Goal: Information Seeking & Learning: Learn about a topic

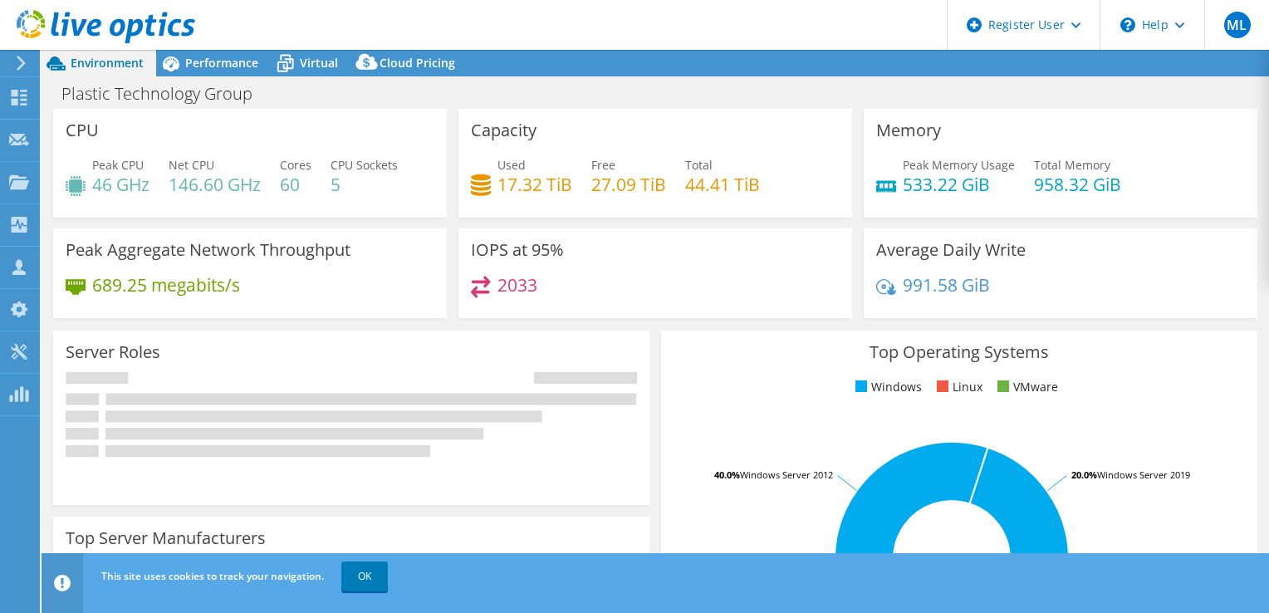
select select "USD"
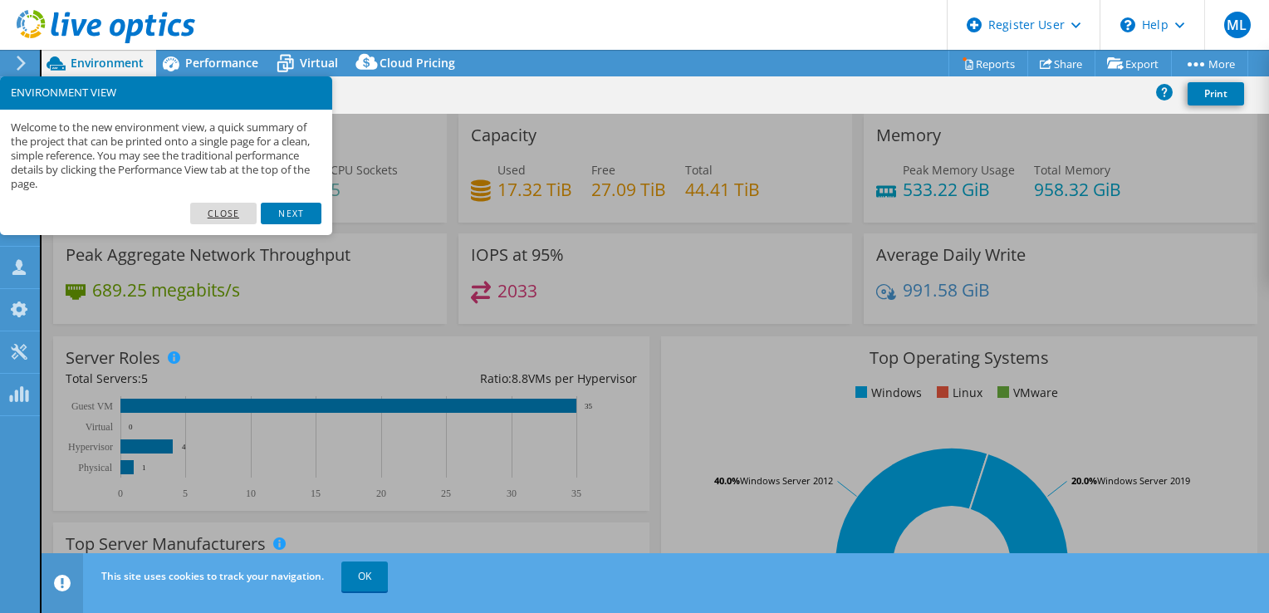
click at [241, 212] on link "Close" at bounding box center [223, 214] width 67 height 22
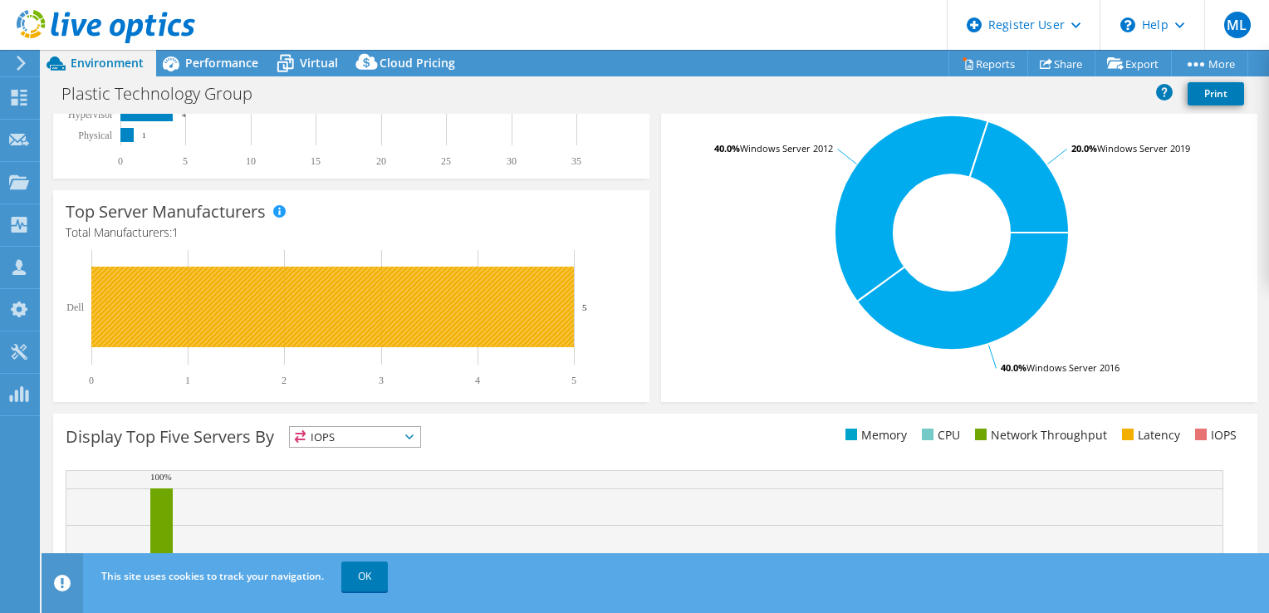
scroll to position [495, 0]
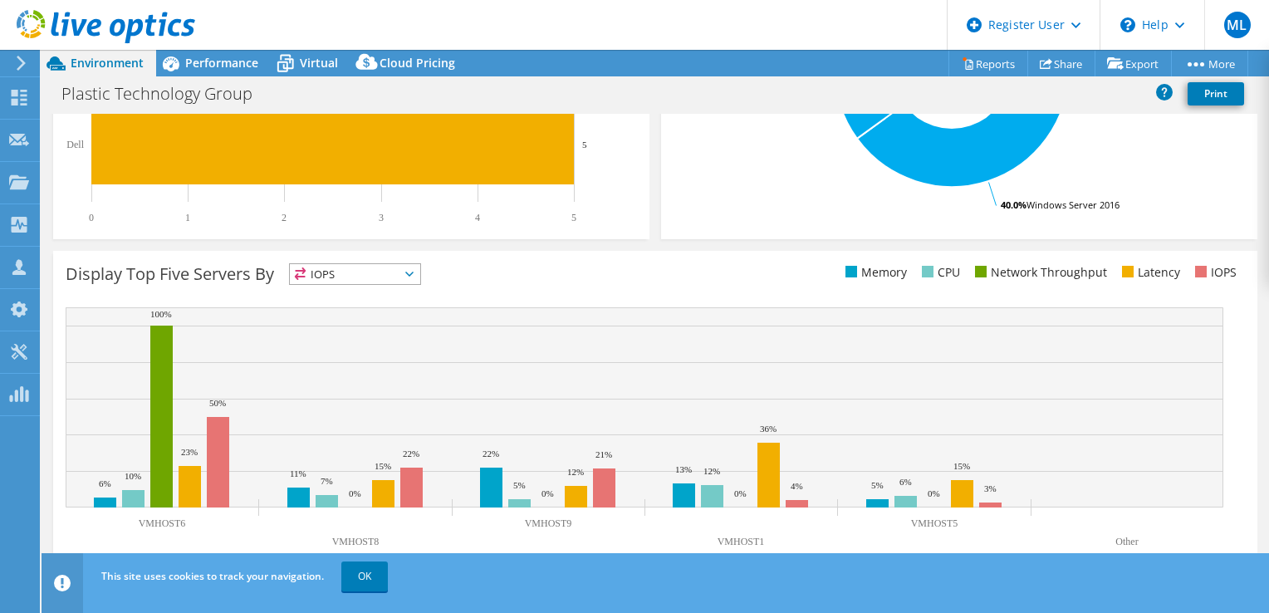
click at [404, 269] on span "IOPS" at bounding box center [355, 274] width 130 height 20
click at [356, 348] on li "CPU" at bounding box center [355, 342] width 130 height 23
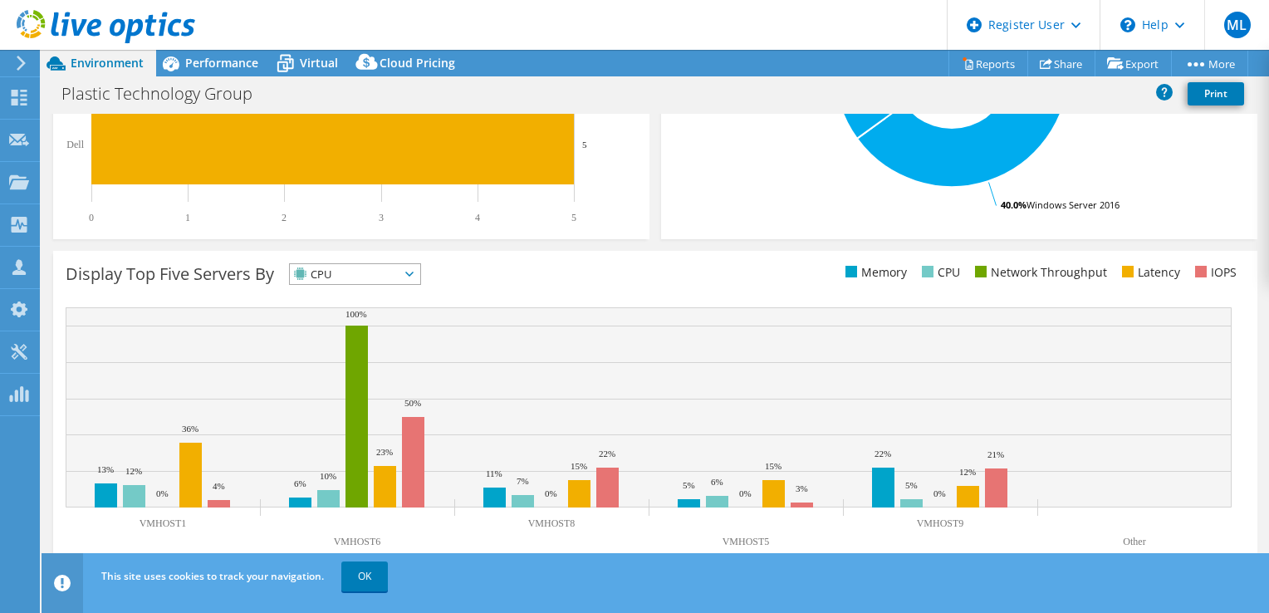
click at [375, 276] on span "CPU" at bounding box center [345, 274] width 110 height 20
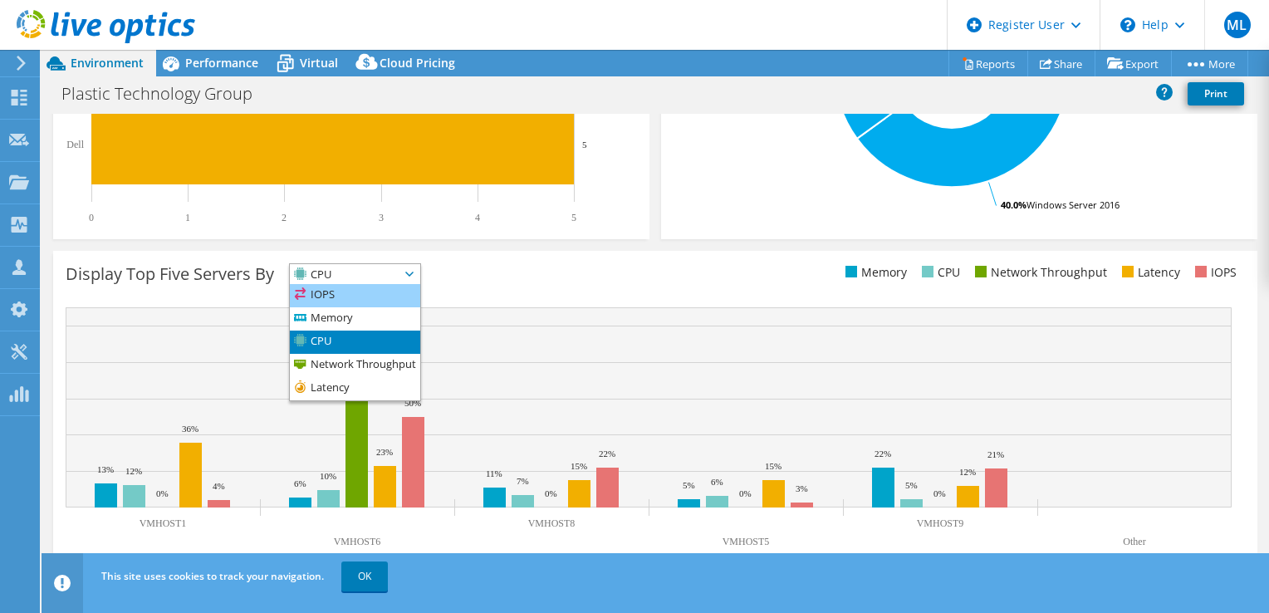
click at [385, 290] on li "IOPS" at bounding box center [355, 295] width 130 height 23
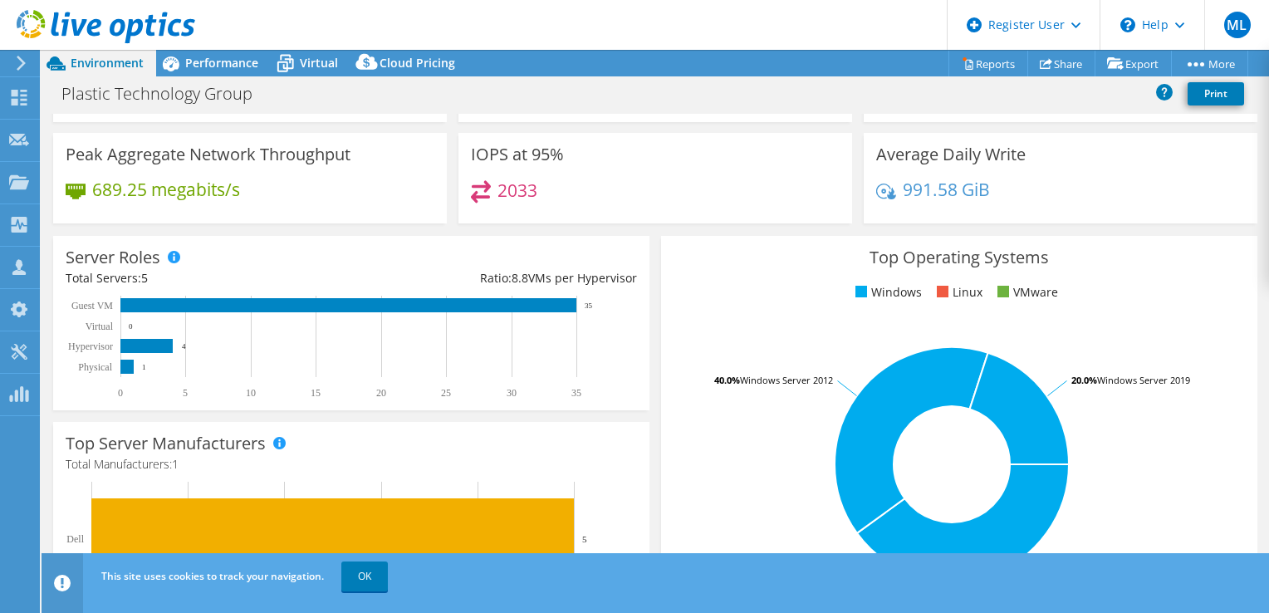
scroll to position [0, 0]
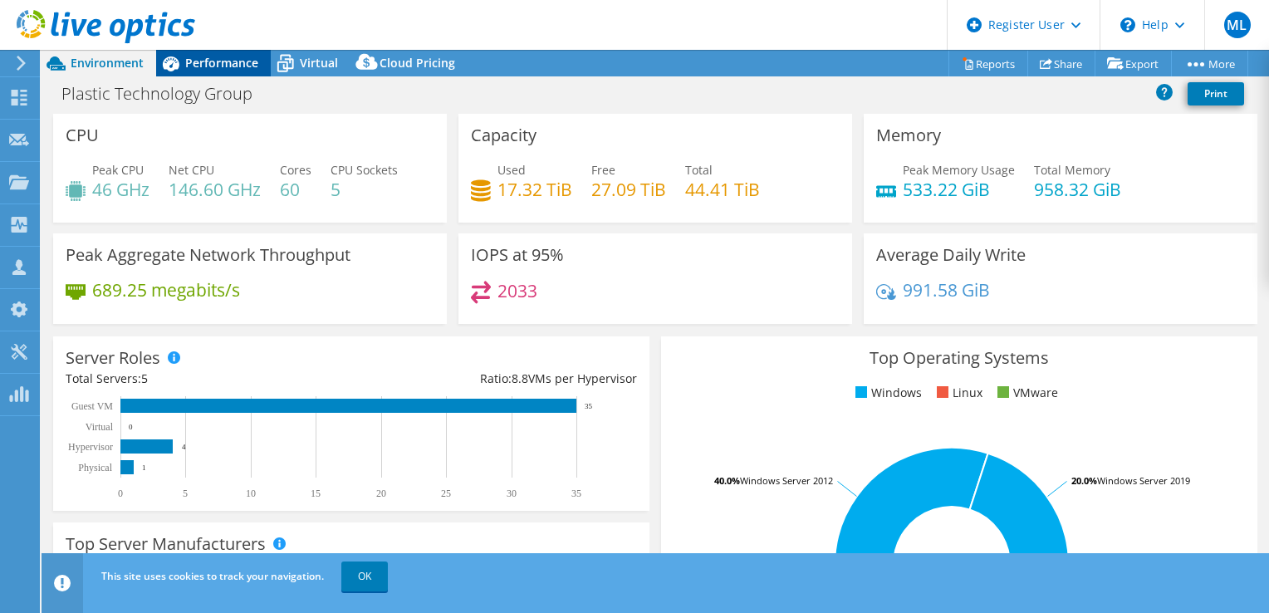
click at [223, 59] on span "Performance" at bounding box center [221, 63] width 73 height 16
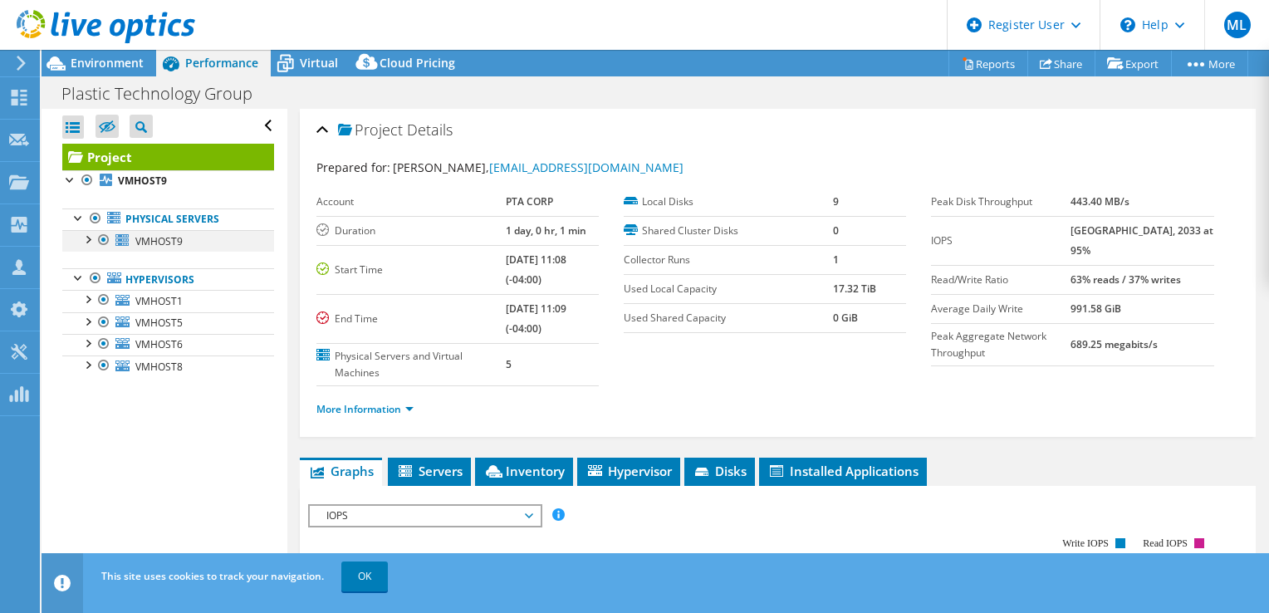
click at [89, 237] on div at bounding box center [87, 238] width 17 height 17
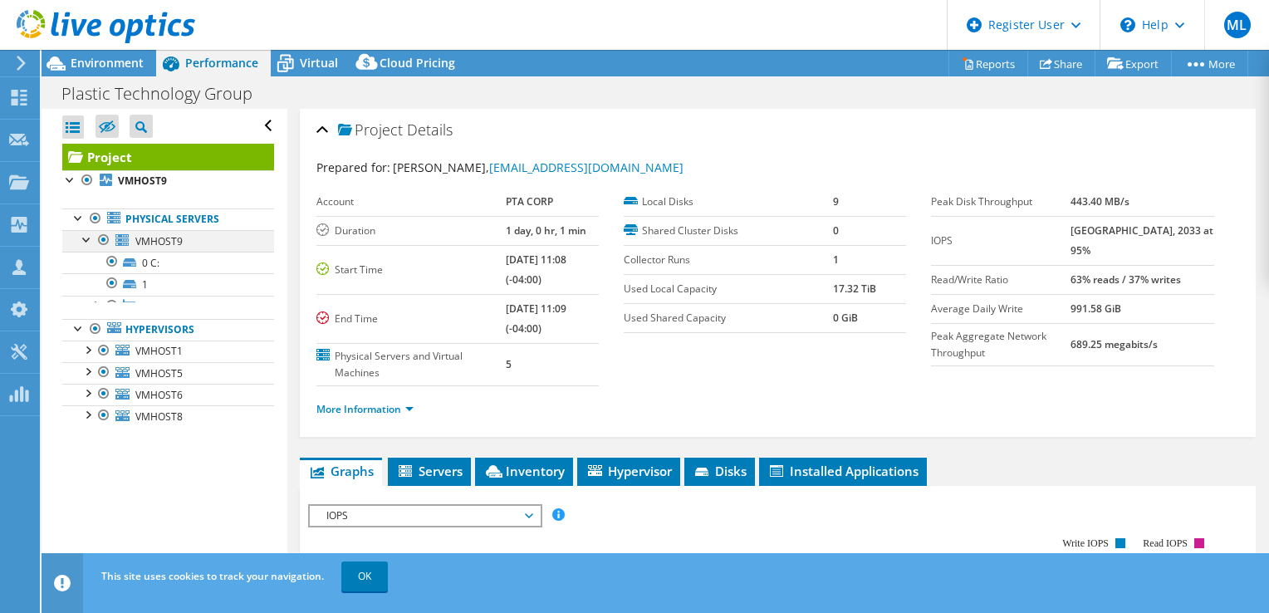
click at [89, 237] on div at bounding box center [87, 238] width 17 height 17
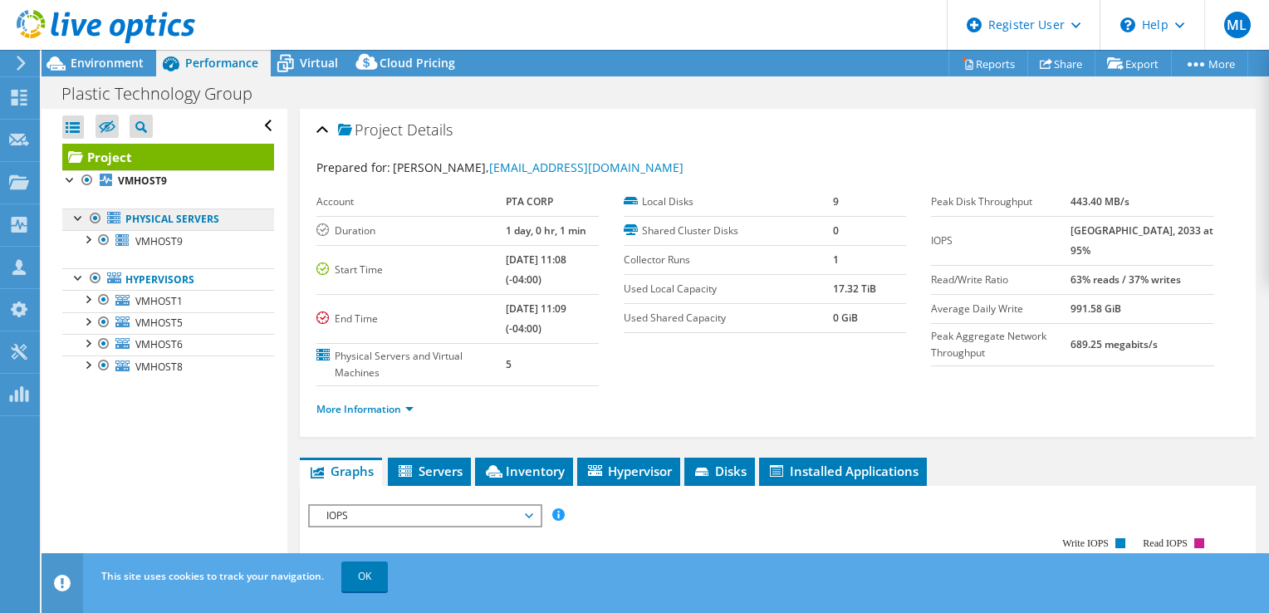
click at [173, 223] on link "Physical Servers" at bounding box center [168, 219] width 212 height 22
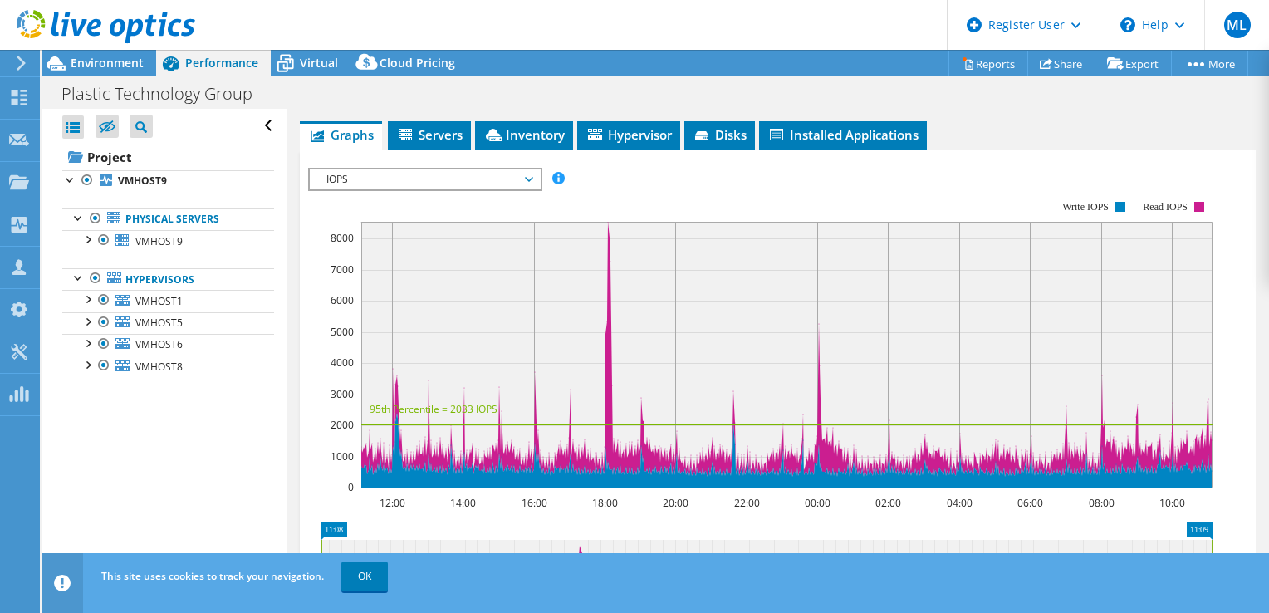
scroll to position [332, 0]
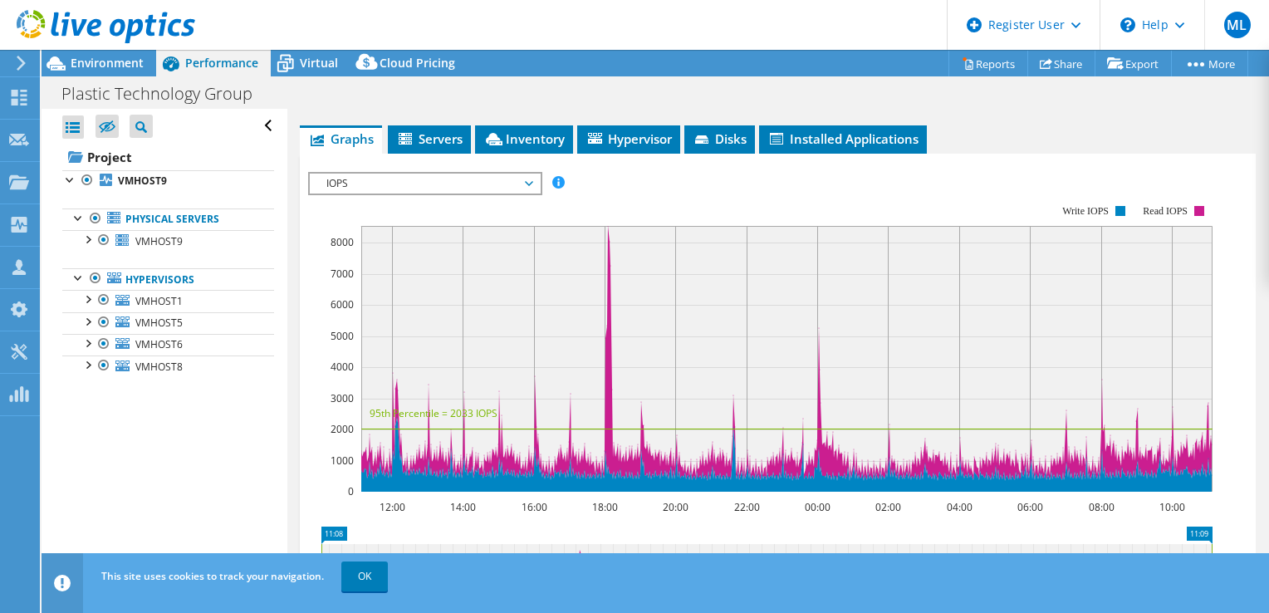
click at [414, 183] on span "IOPS" at bounding box center [424, 184] width 213 height 20
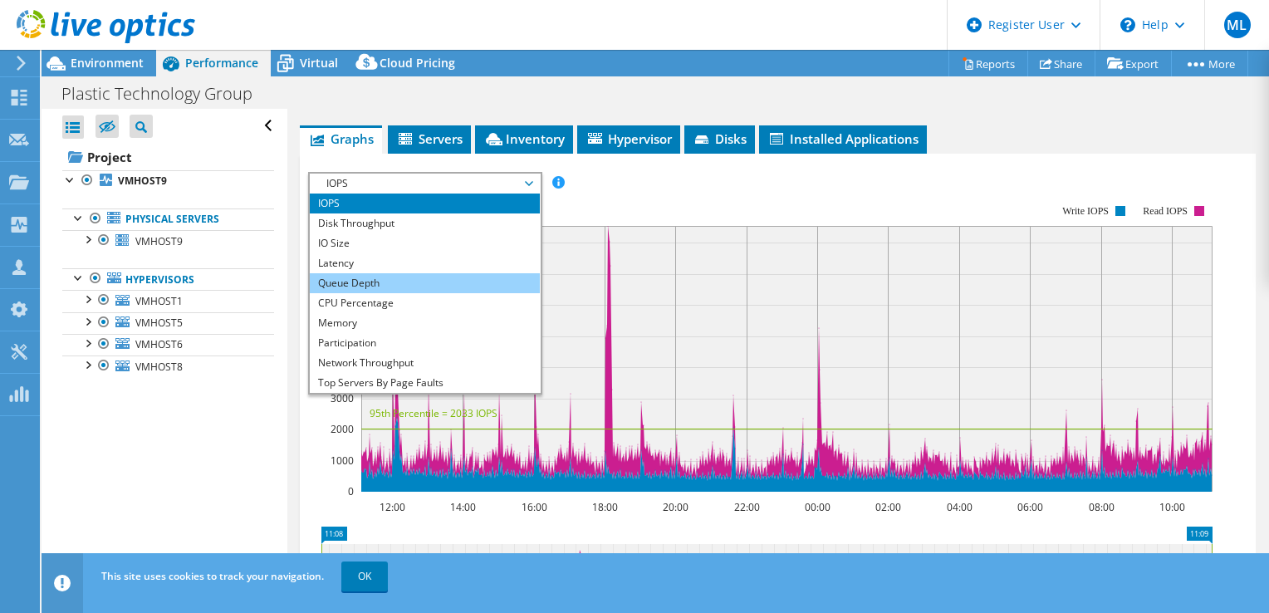
click at [392, 277] on li "Queue Depth" at bounding box center [425, 283] width 230 height 20
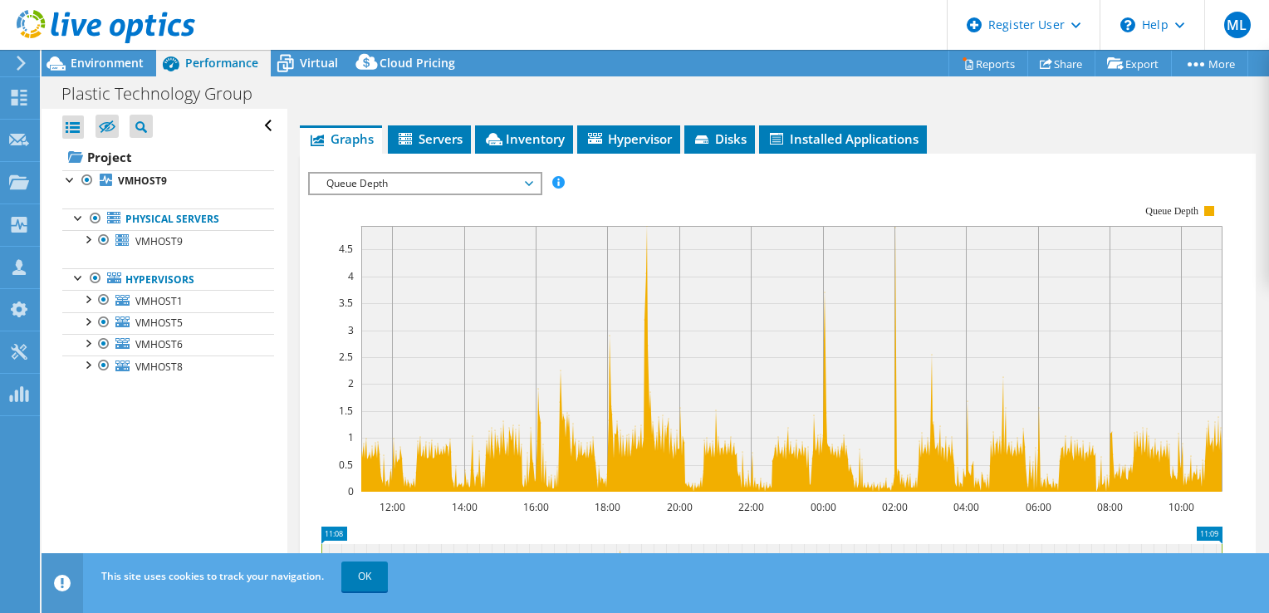
click at [458, 189] on span "Queue Depth" at bounding box center [424, 184] width 213 height 20
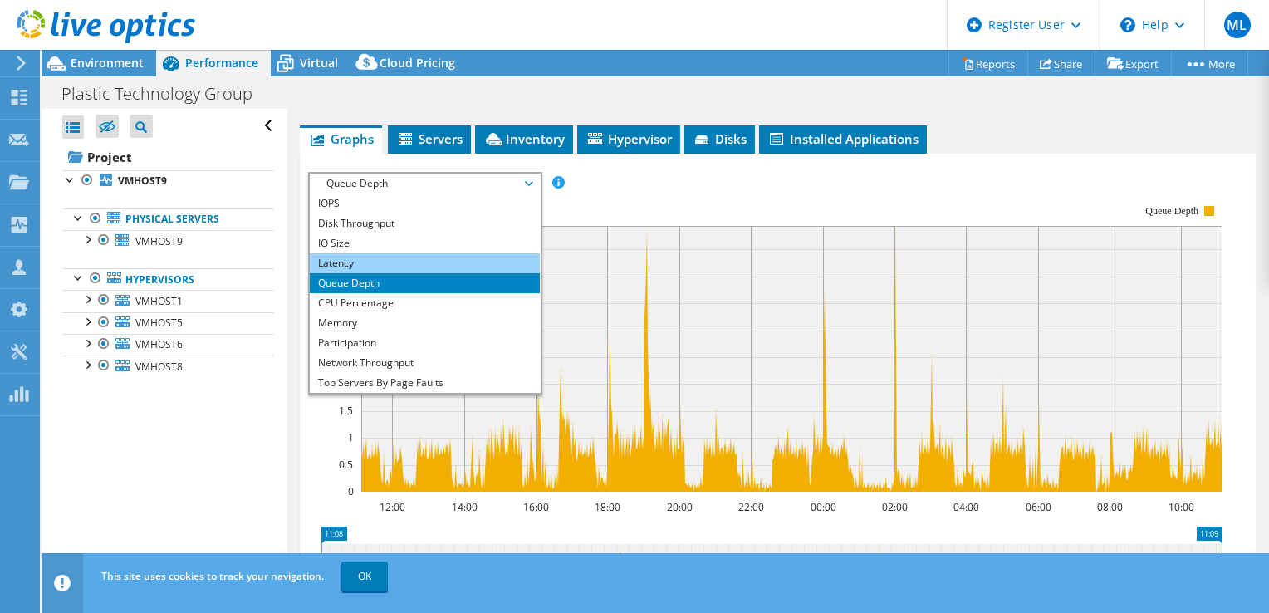
click at [438, 267] on li "Latency" at bounding box center [425, 263] width 230 height 20
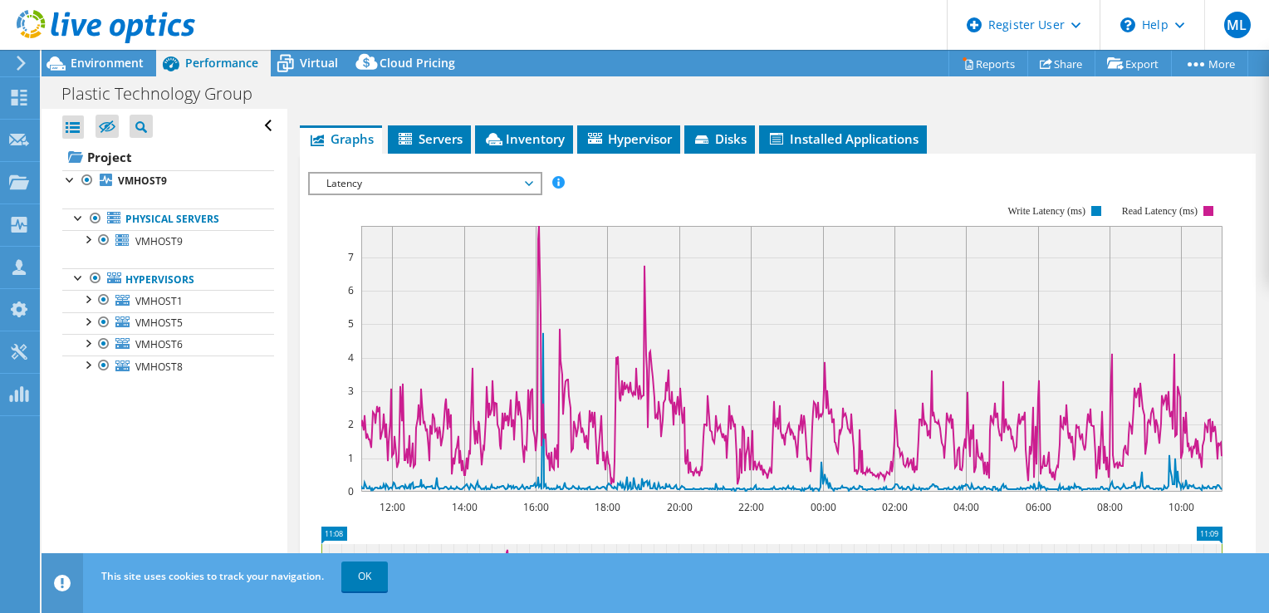
click at [438, 181] on span "Latency" at bounding box center [424, 184] width 213 height 20
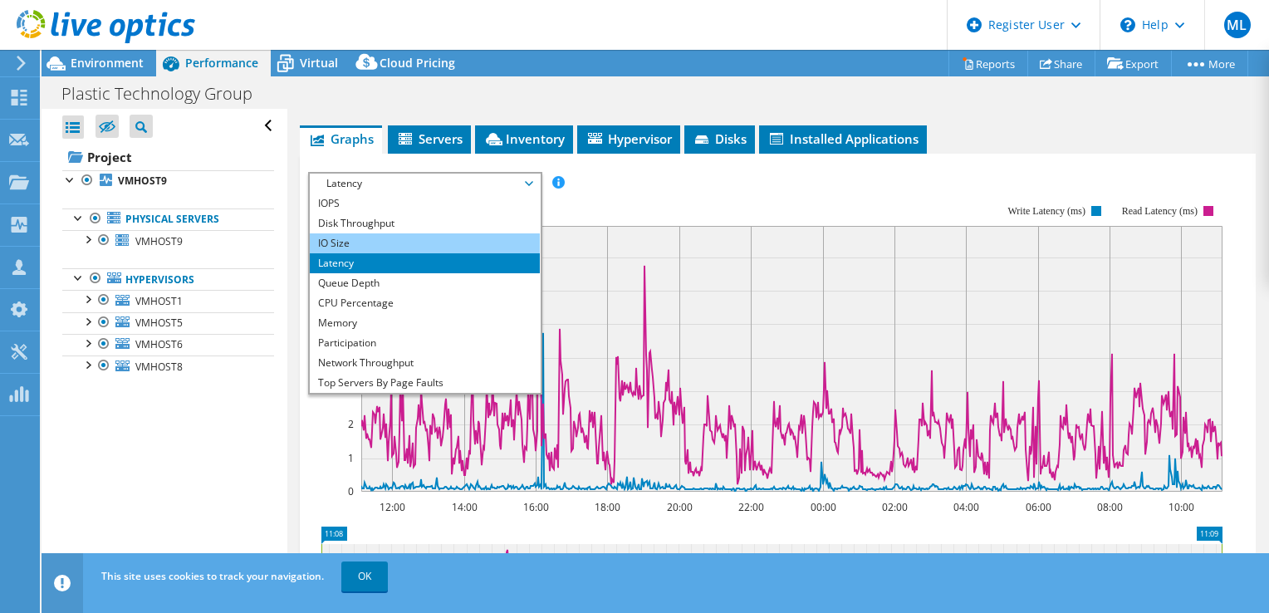
click at [409, 240] on li "IO Size" at bounding box center [425, 243] width 230 height 20
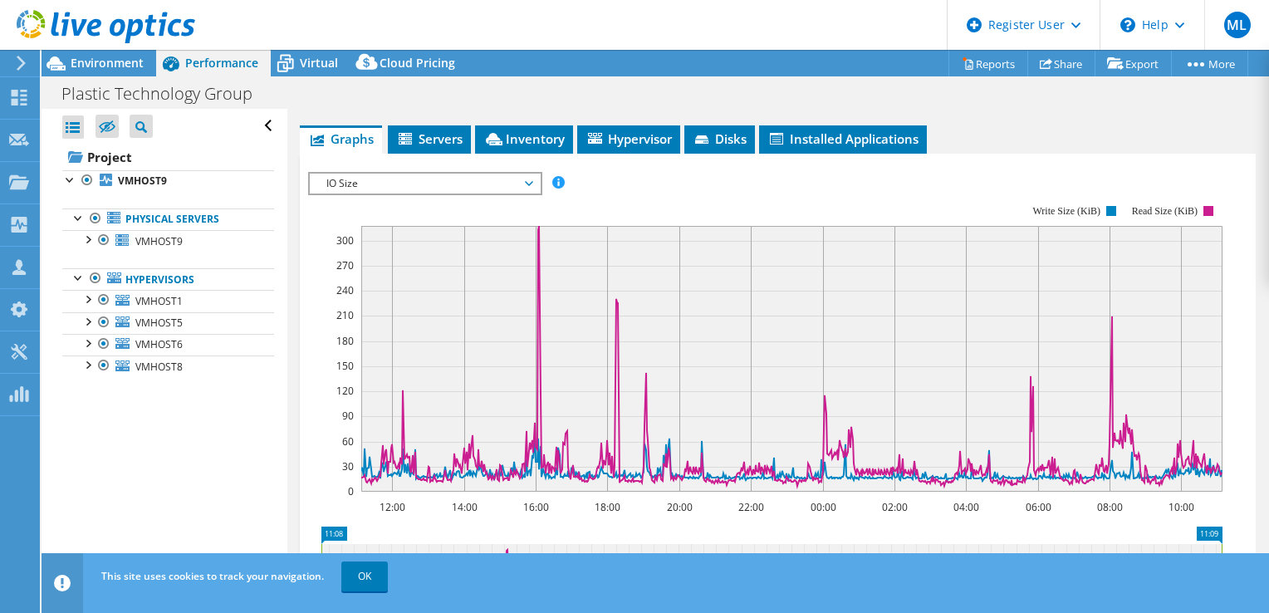
click at [423, 188] on span "IO Size" at bounding box center [424, 184] width 213 height 20
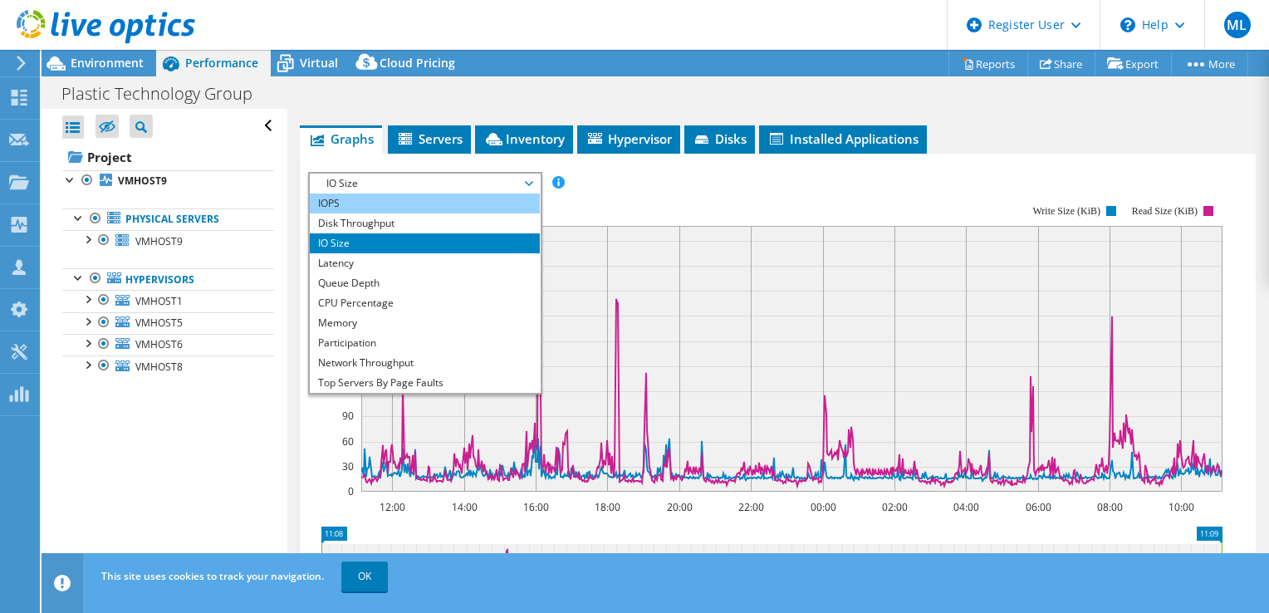
click at [412, 204] on li "IOPS" at bounding box center [425, 203] width 230 height 20
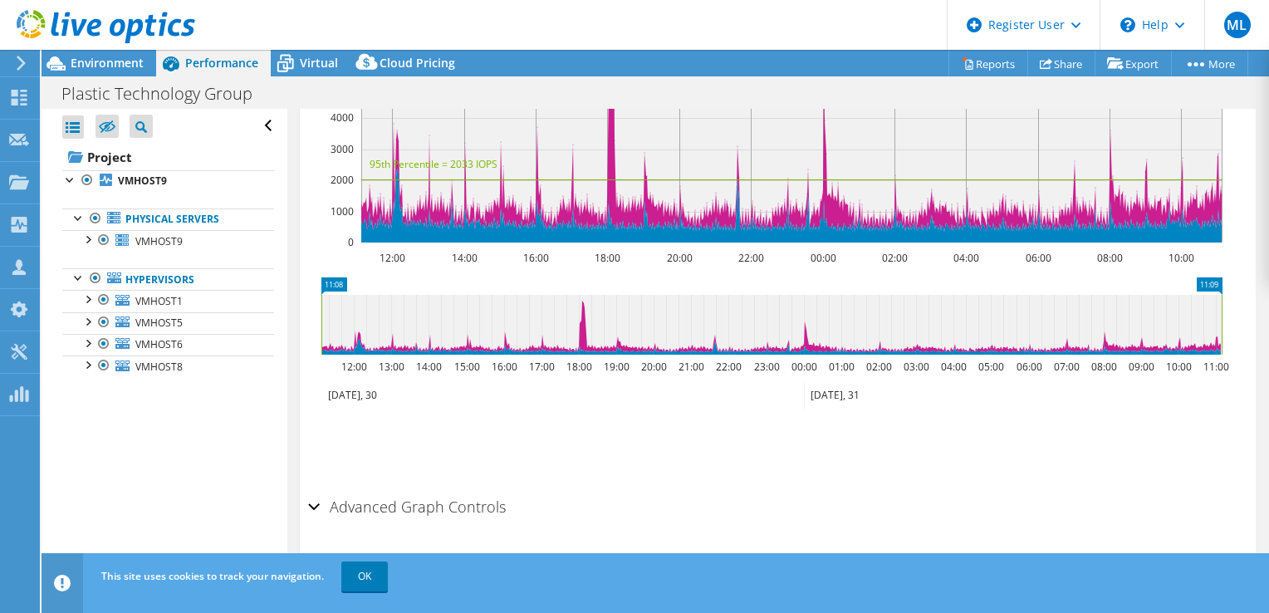
scroll to position [601, 0]
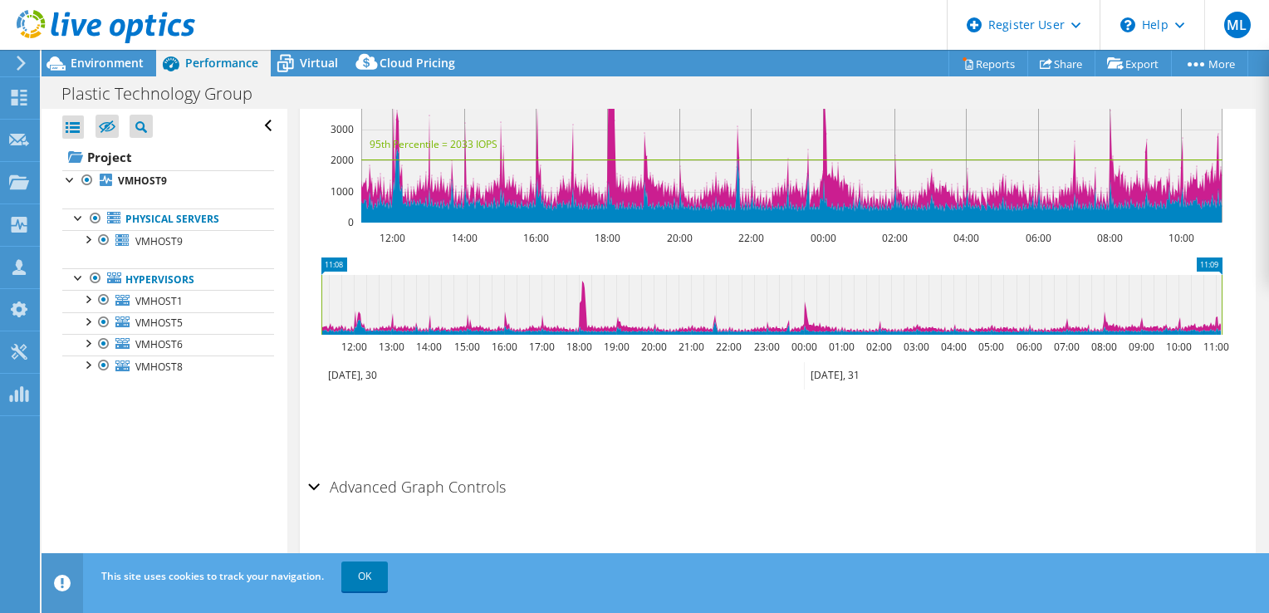
click at [320, 484] on h2 "Advanced Graph Controls" at bounding box center [407, 486] width 198 height 33
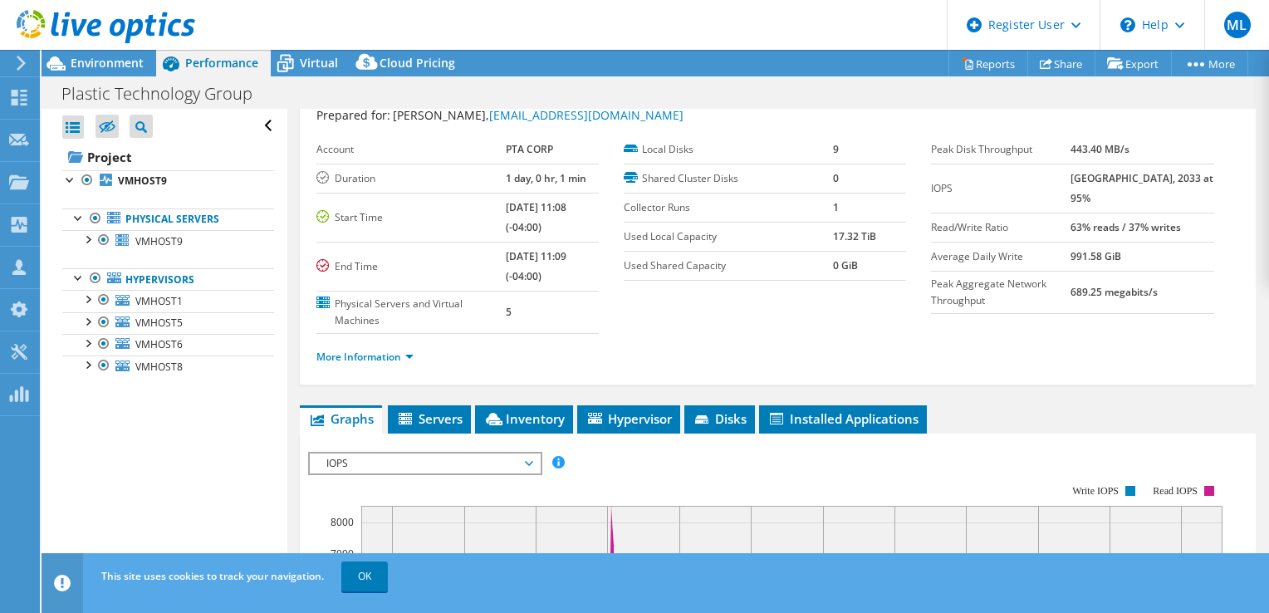
scroll to position [249, 0]
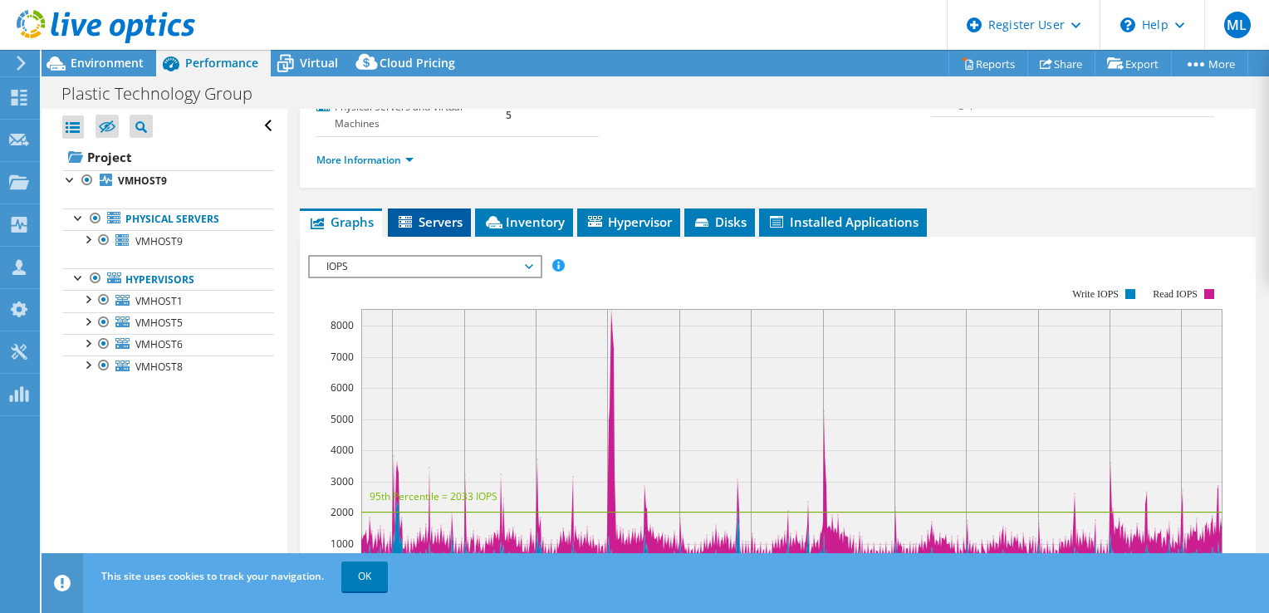
click at [449, 226] on span "Servers" at bounding box center [429, 221] width 66 height 17
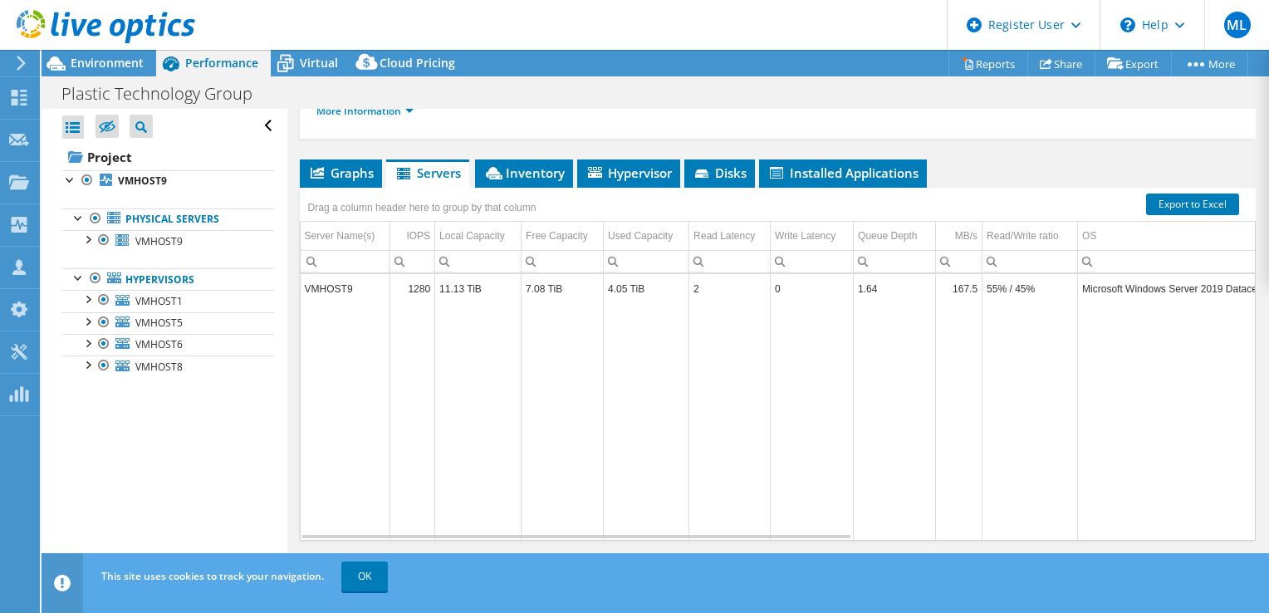
scroll to position [319, 0]
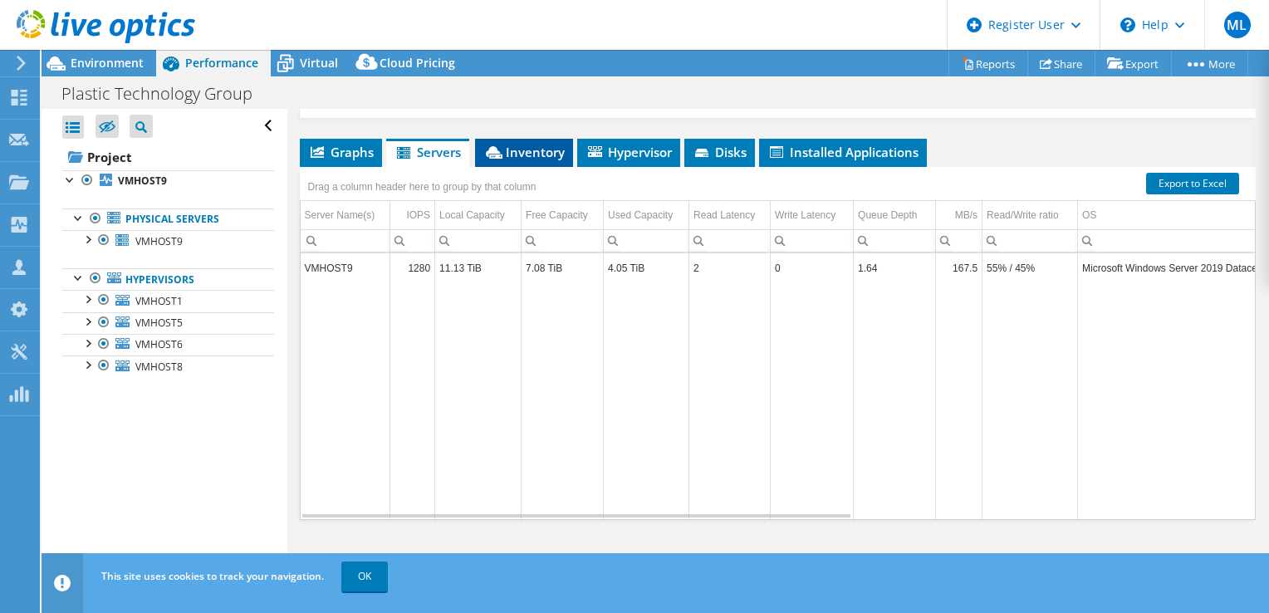
click at [513, 145] on span "Inventory" at bounding box center [523, 152] width 81 height 17
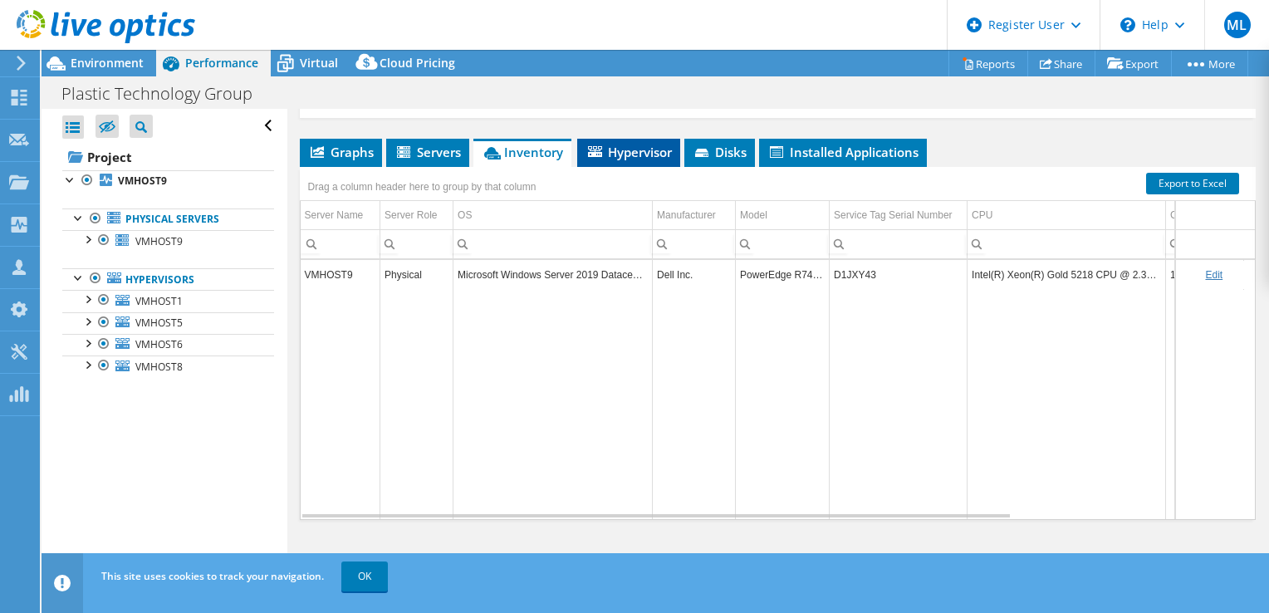
click at [627, 152] on span "Hypervisor" at bounding box center [628, 152] width 86 height 17
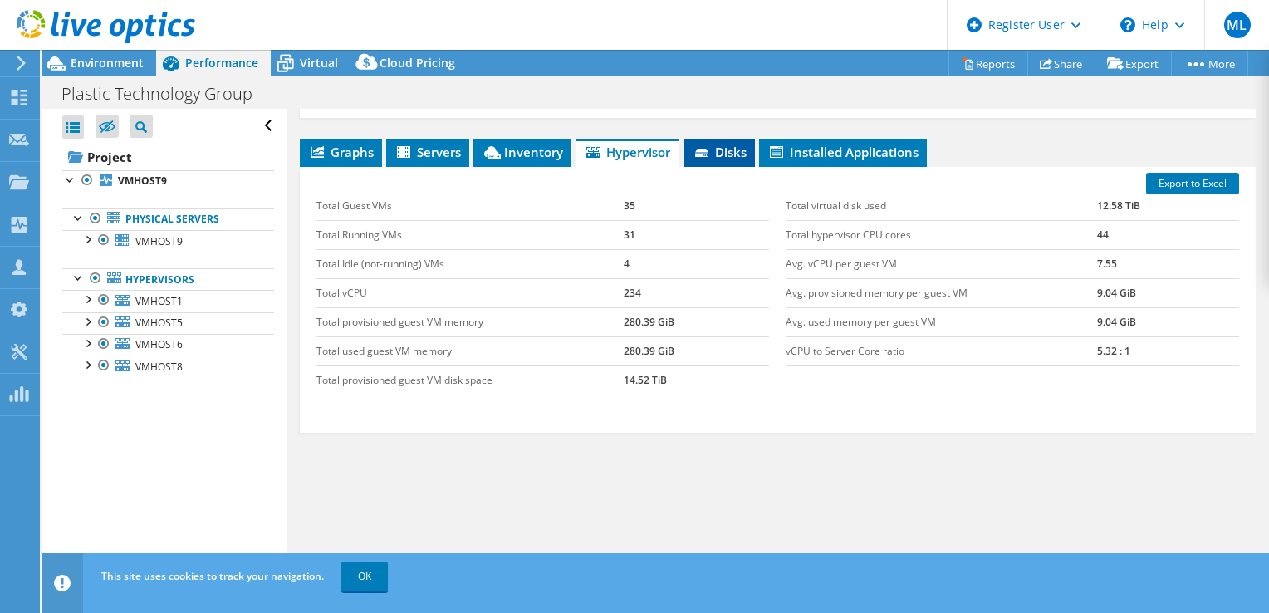
click at [708, 150] on icon at bounding box center [703, 154] width 17 height 11
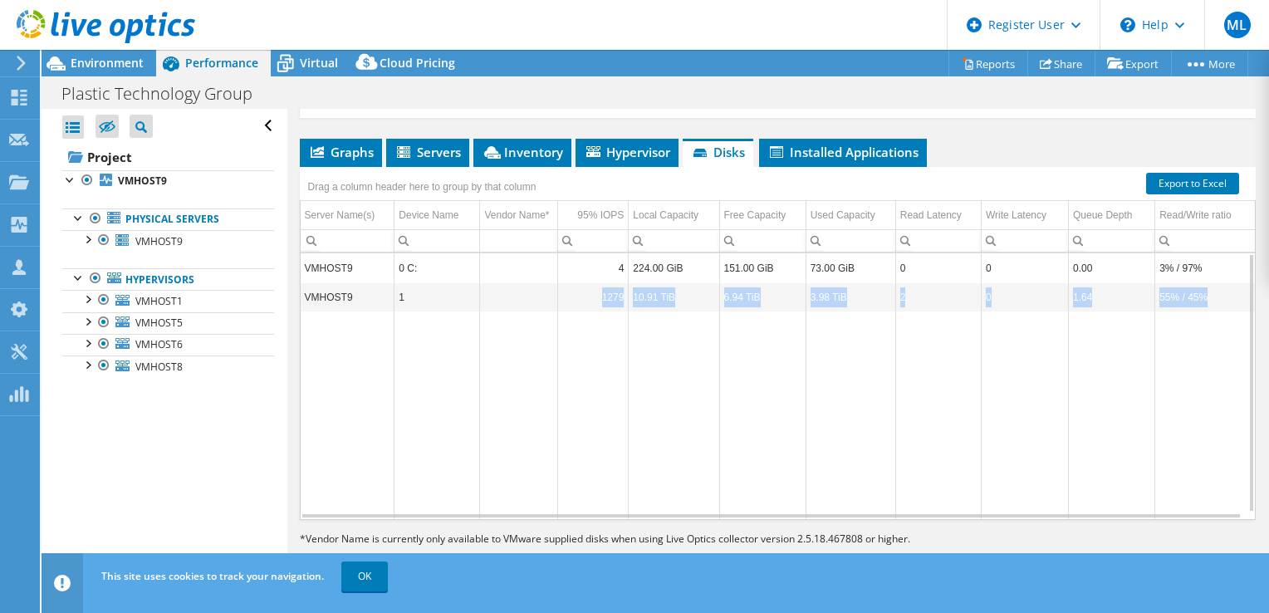
drag, startPoint x: 575, startPoint y: 301, endPoint x: 708, endPoint y: 320, distance: 134.1
click at [708, 320] on tbody "VMHOST9 0 C: 4 224.00 GiB 151.00 GiB 73.00 GiB 0 0 0.00 3% / 97% VMHOST9 1 1279…" at bounding box center [778, 386] width 954 height 266
click at [708, 320] on td "Data grid" at bounding box center [674, 415] width 91 height 208
click at [677, 324] on td "Data grid" at bounding box center [674, 415] width 91 height 208
click at [364, 144] on span "Graphs" at bounding box center [341, 152] width 66 height 17
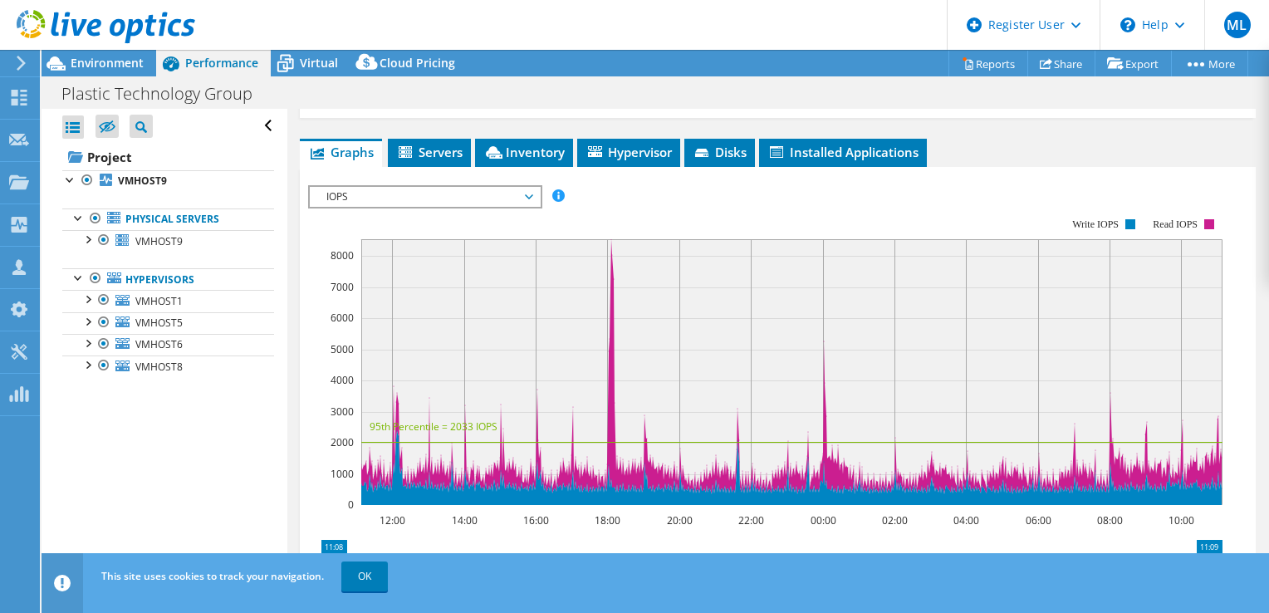
click at [526, 198] on span "IOPS" at bounding box center [424, 197] width 213 height 20
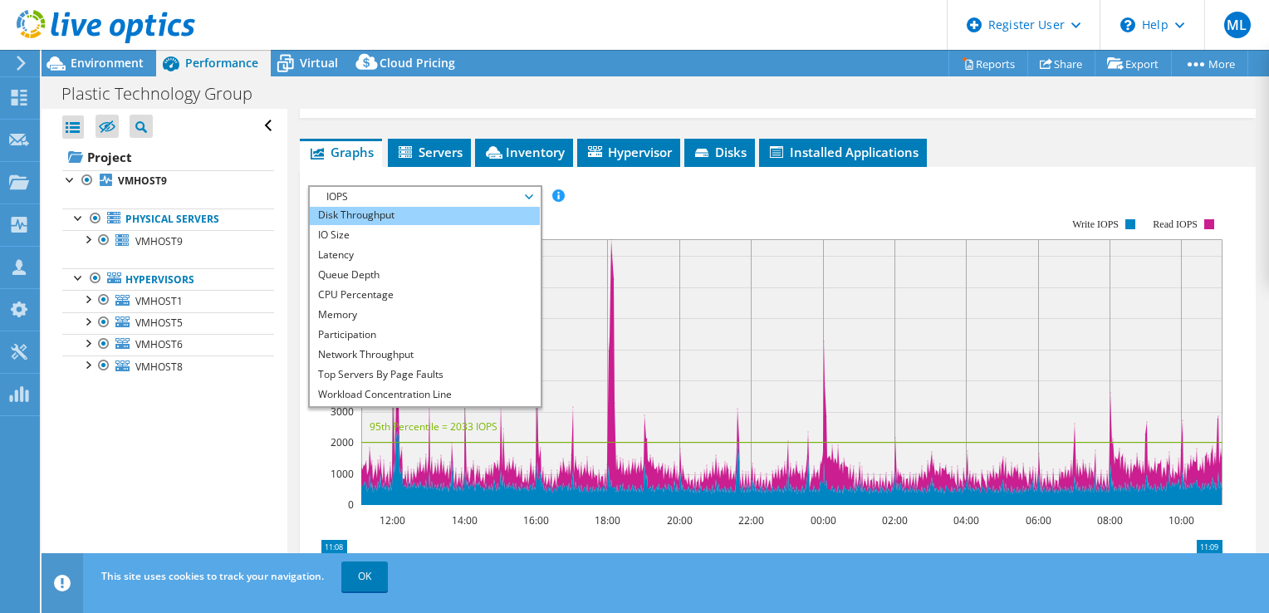
scroll to position [60, 0]
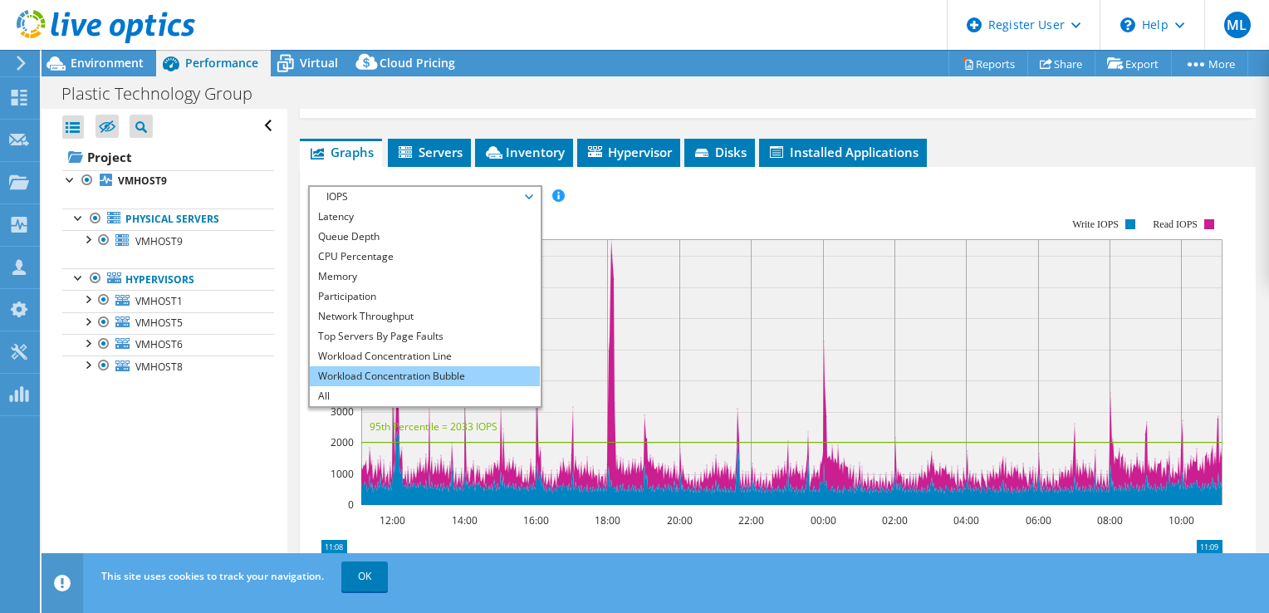
click at [476, 373] on li "Workload Concentration Bubble" at bounding box center [425, 376] width 230 height 20
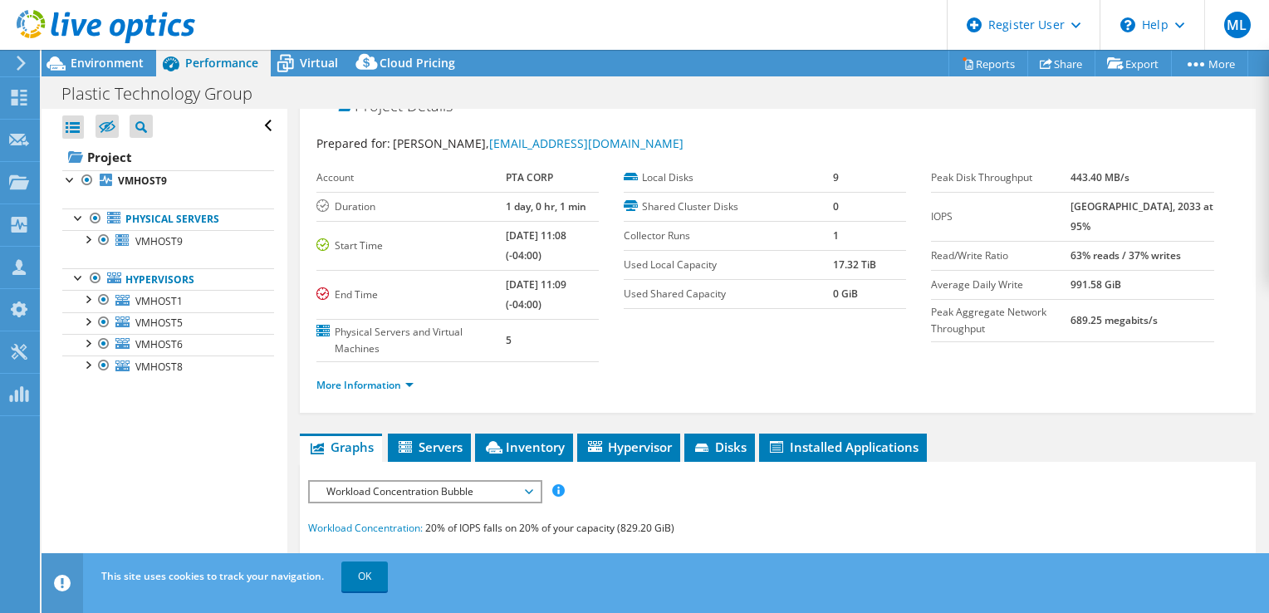
scroll to position [0, 0]
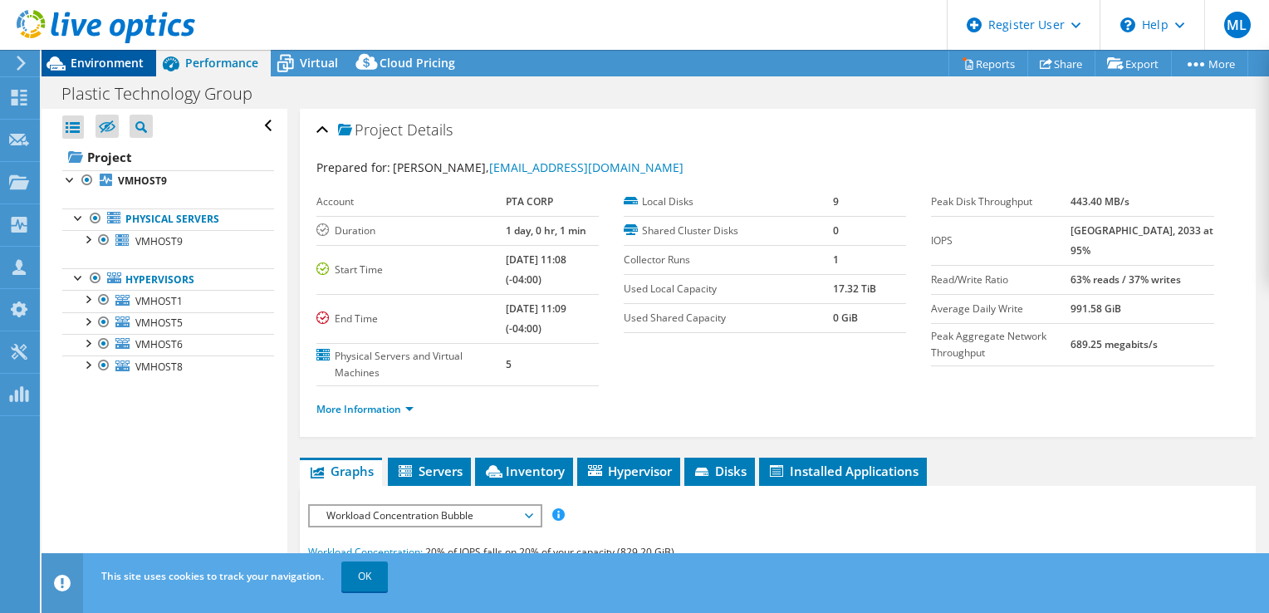
click at [117, 66] on span "Environment" at bounding box center [107, 63] width 73 height 16
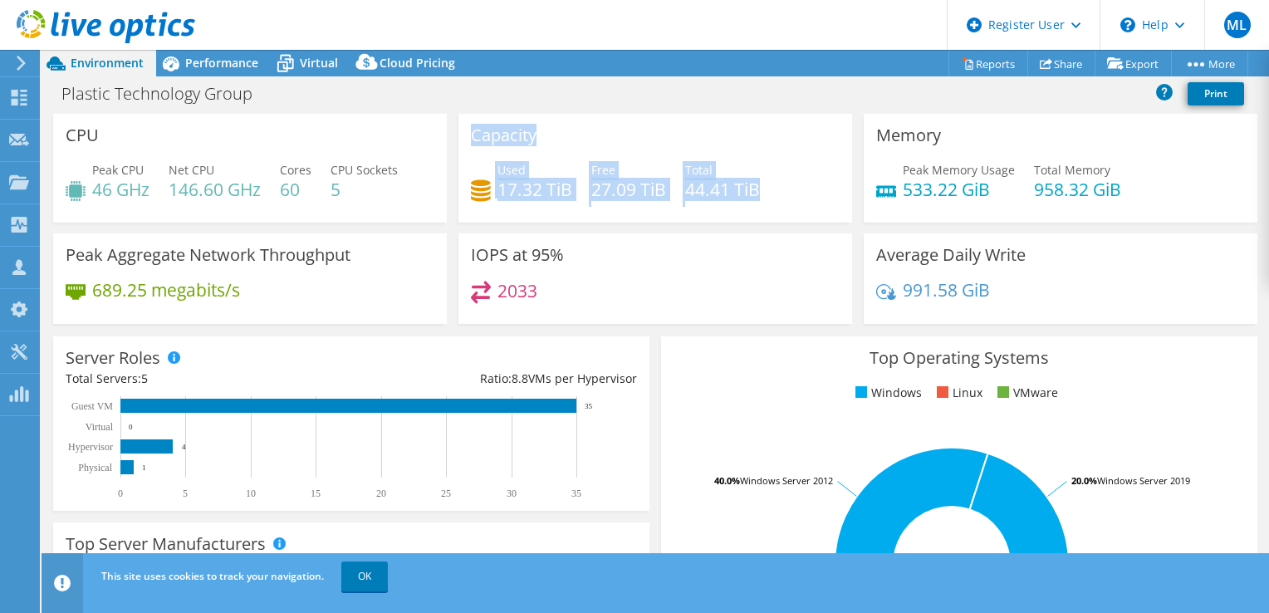
drag, startPoint x: 462, startPoint y: 128, endPoint x: 778, endPoint y: 205, distance: 325.7
click at [778, 205] on div "Capacity Used 17.32 TiB Free 27.09 TiB Total 44.41 TiB" at bounding box center [655, 168] width 394 height 109
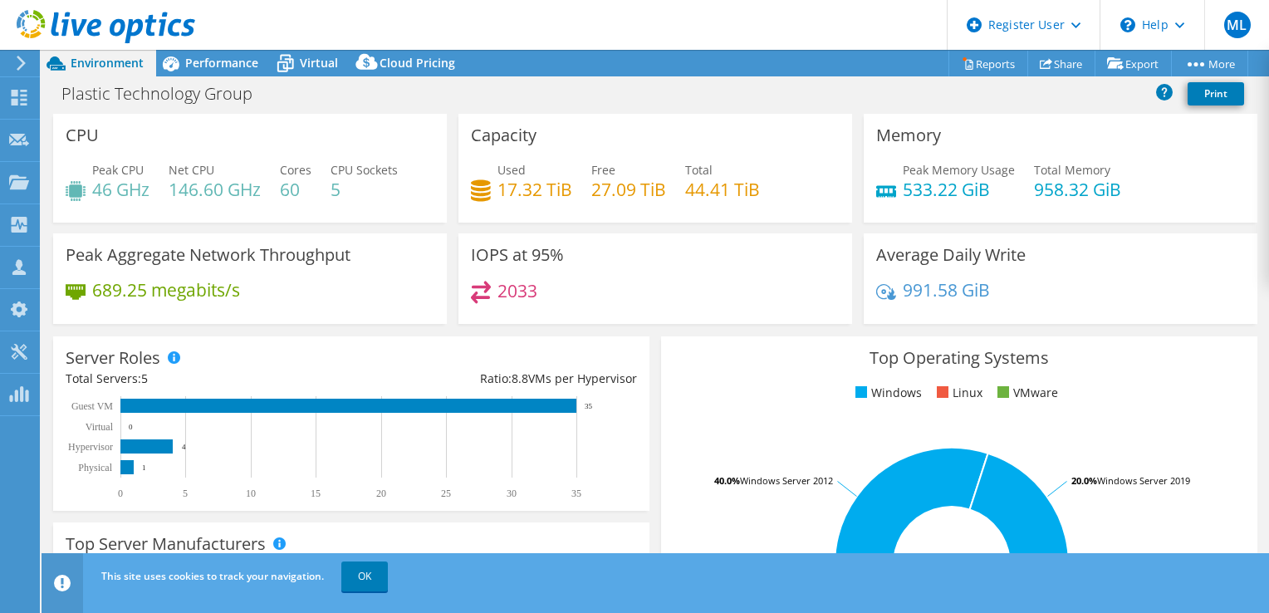
click at [777, 205] on div "Used 17.32 TiB Free 27.09 TiB Total 44.41 TiB" at bounding box center [655, 188] width 369 height 54
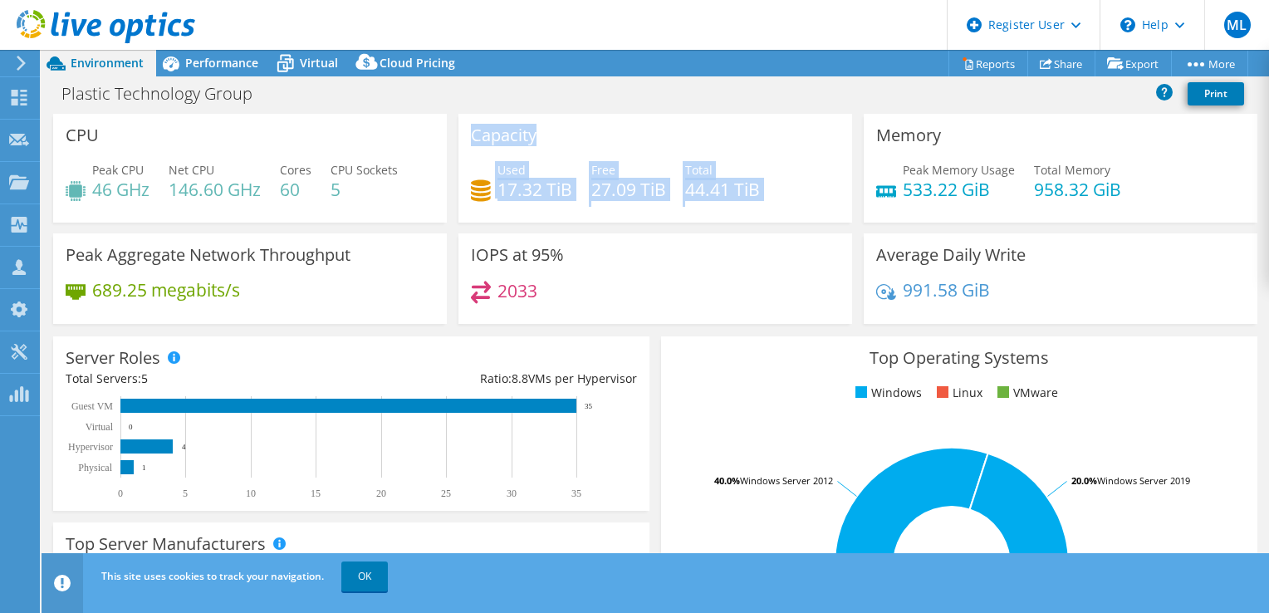
drag, startPoint x: 777, startPoint y: 204, endPoint x: 463, endPoint y: 135, distance: 322.2
click at [463, 135] on div "Capacity Used 17.32 TiB Free 27.09 TiB Total 44.41 TiB" at bounding box center [655, 168] width 394 height 109
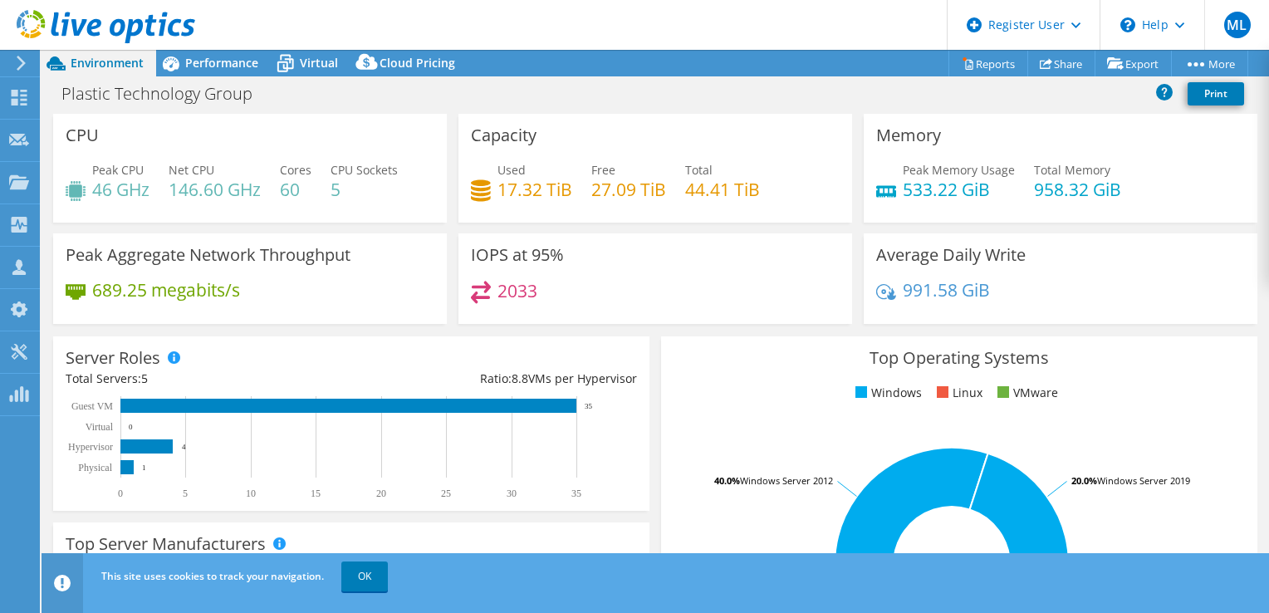
click at [463, 135] on div "Capacity Used 17.32 TiB Free 27.09 TiB Total 44.41 TiB" at bounding box center [655, 168] width 394 height 109
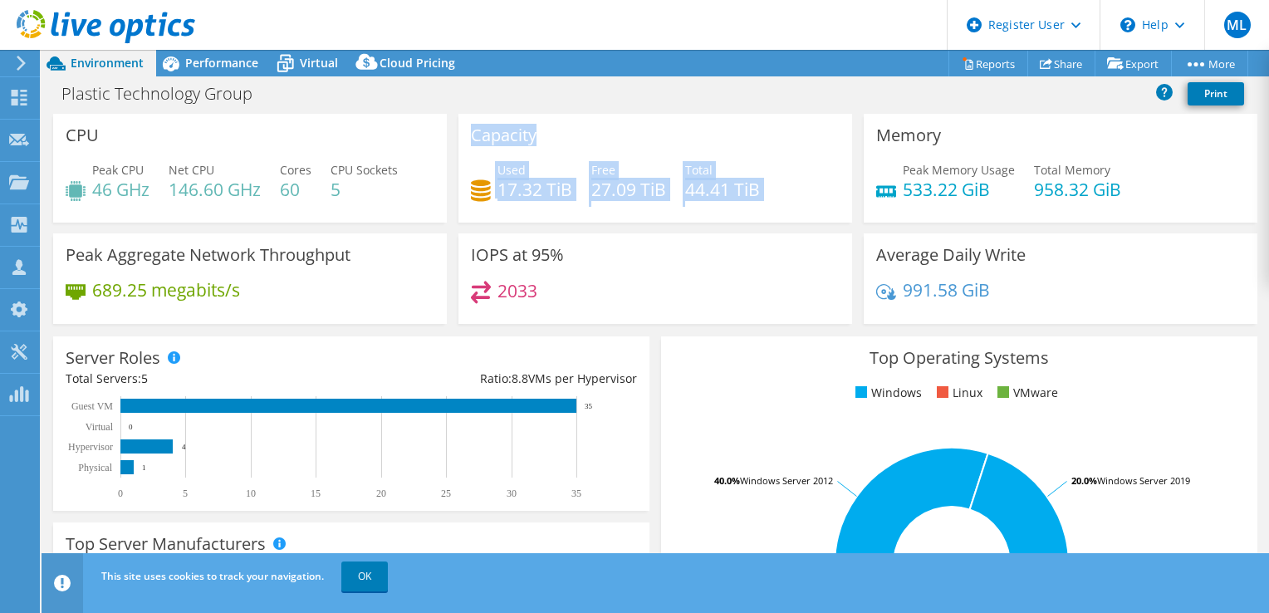
drag, startPoint x: 463, startPoint y: 135, endPoint x: 776, endPoint y: 193, distance: 318.3
click at [776, 193] on div "Capacity Used 17.32 TiB Free 27.09 TiB Total 44.41 TiB" at bounding box center [655, 168] width 394 height 109
click at [776, 193] on div "Used 17.32 TiB Free 27.09 TiB Total 44.41 TiB" at bounding box center [655, 188] width 369 height 54
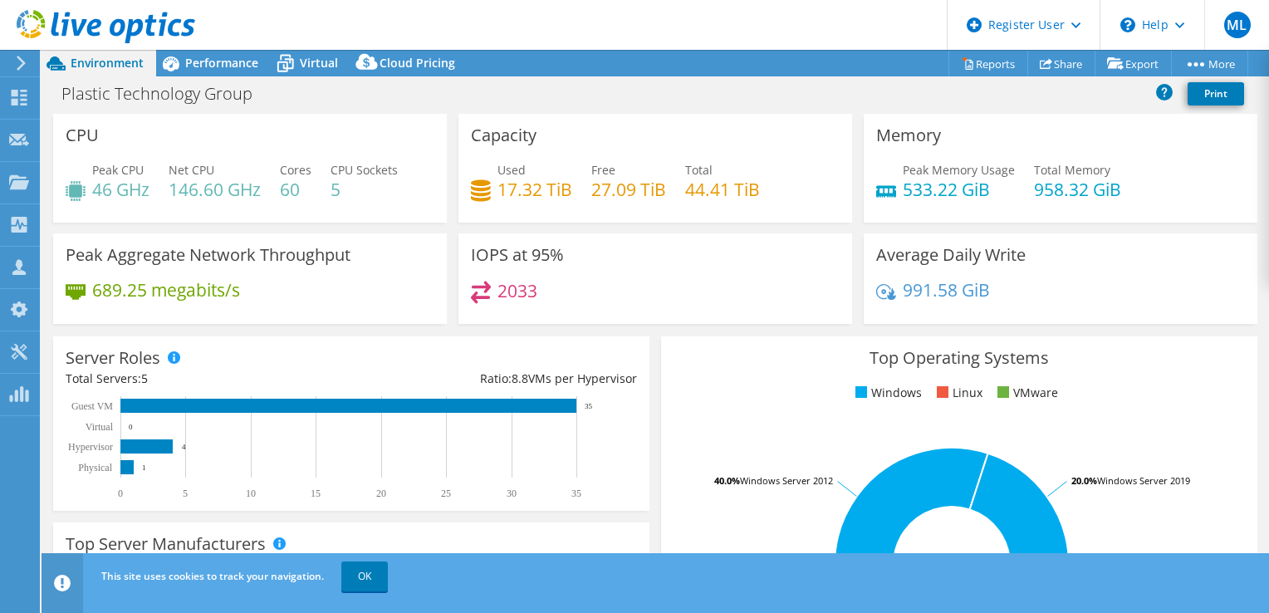
click at [762, 276] on div "IOPS at 95% 2033" at bounding box center [655, 278] width 394 height 91
